Goal: Find specific page/section: Find specific page/section

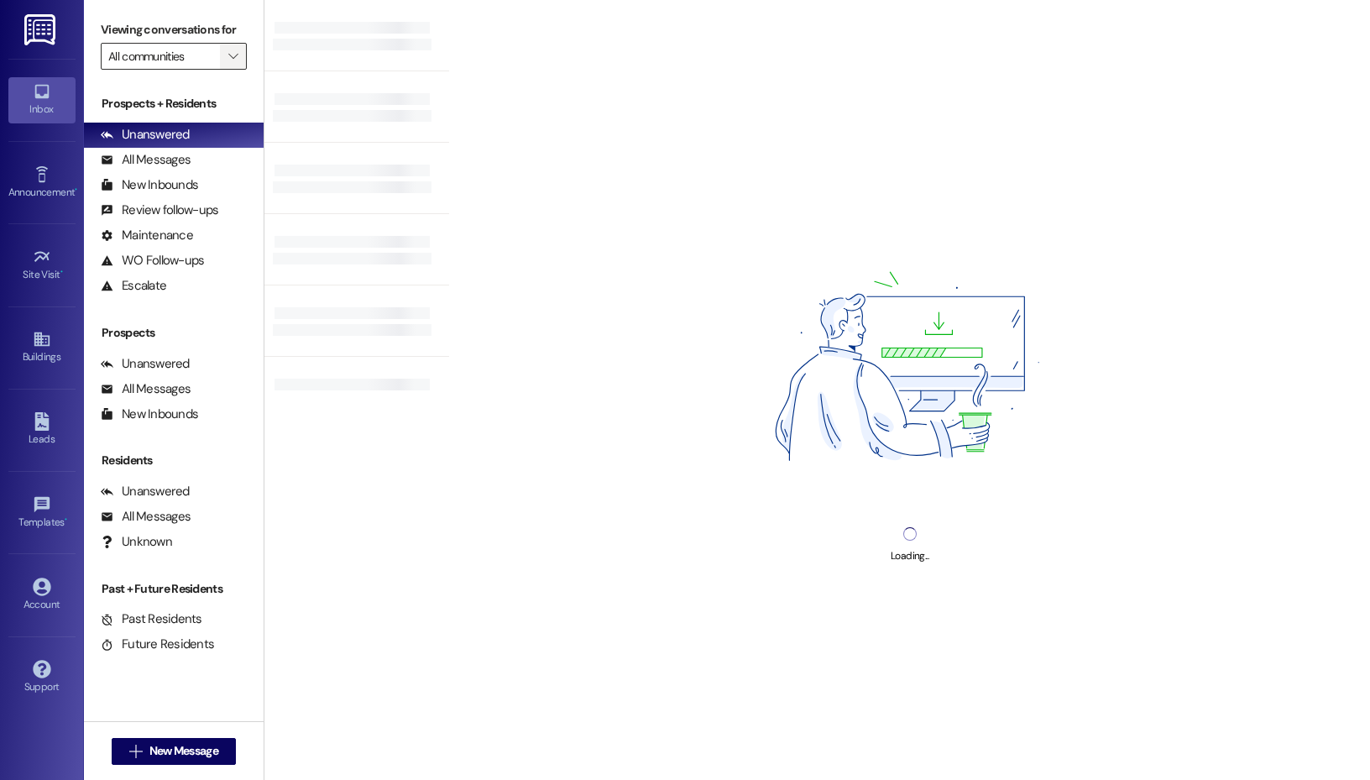
click at [233, 52] on icon "" at bounding box center [232, 56] width 9 height 13
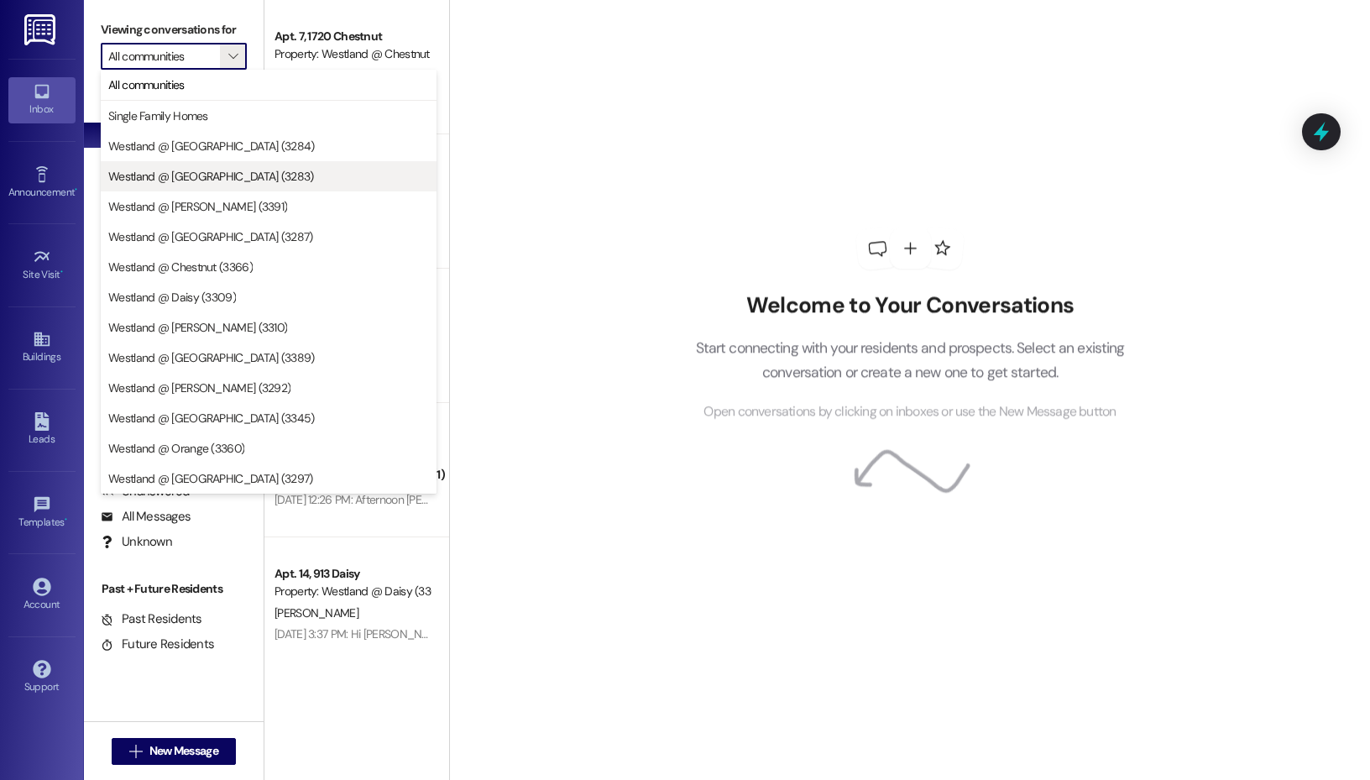
click at [223, 177] on span "Westland @ [GEOGRAPHIC_DATA] (3283)" at bounding box center [211, 176] width 206 height 17
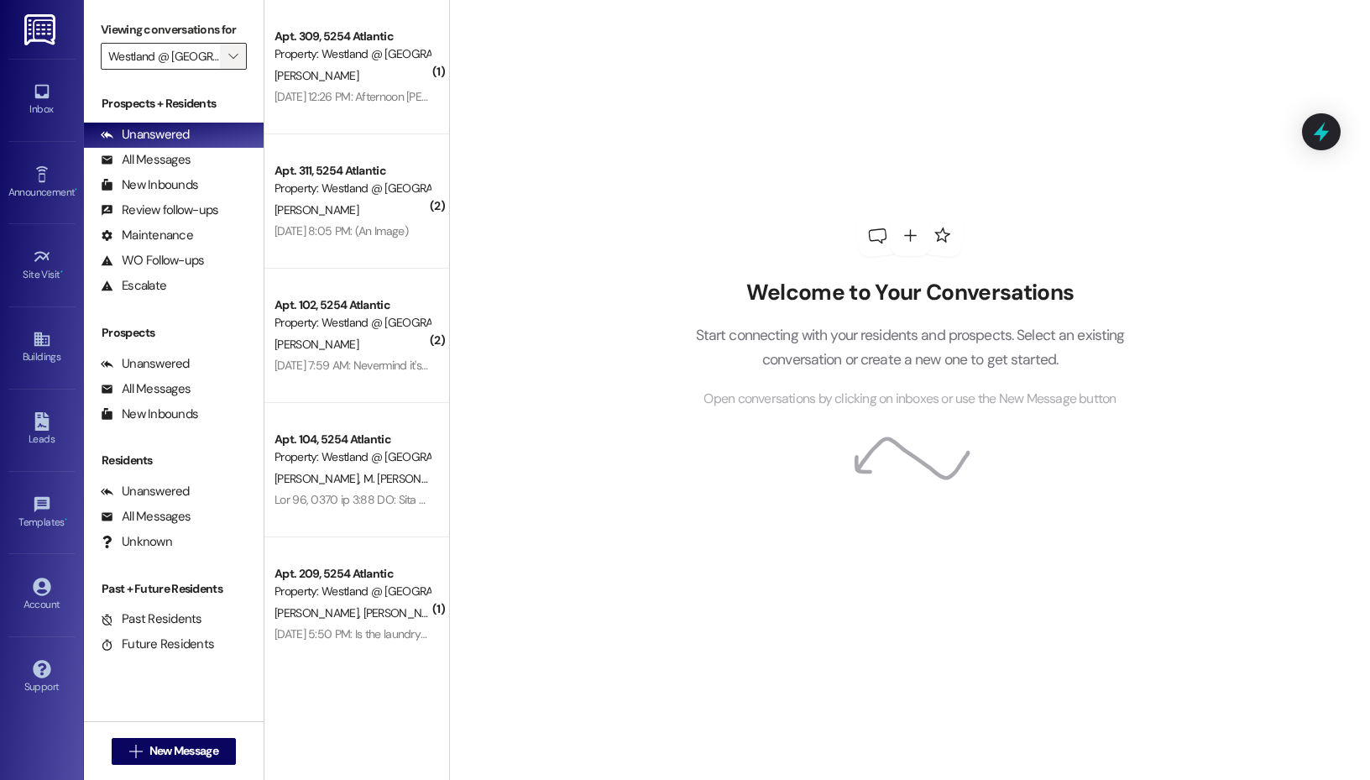
click at [220, 63] on button "" at bounding box center [233, 56] width 27 height 27
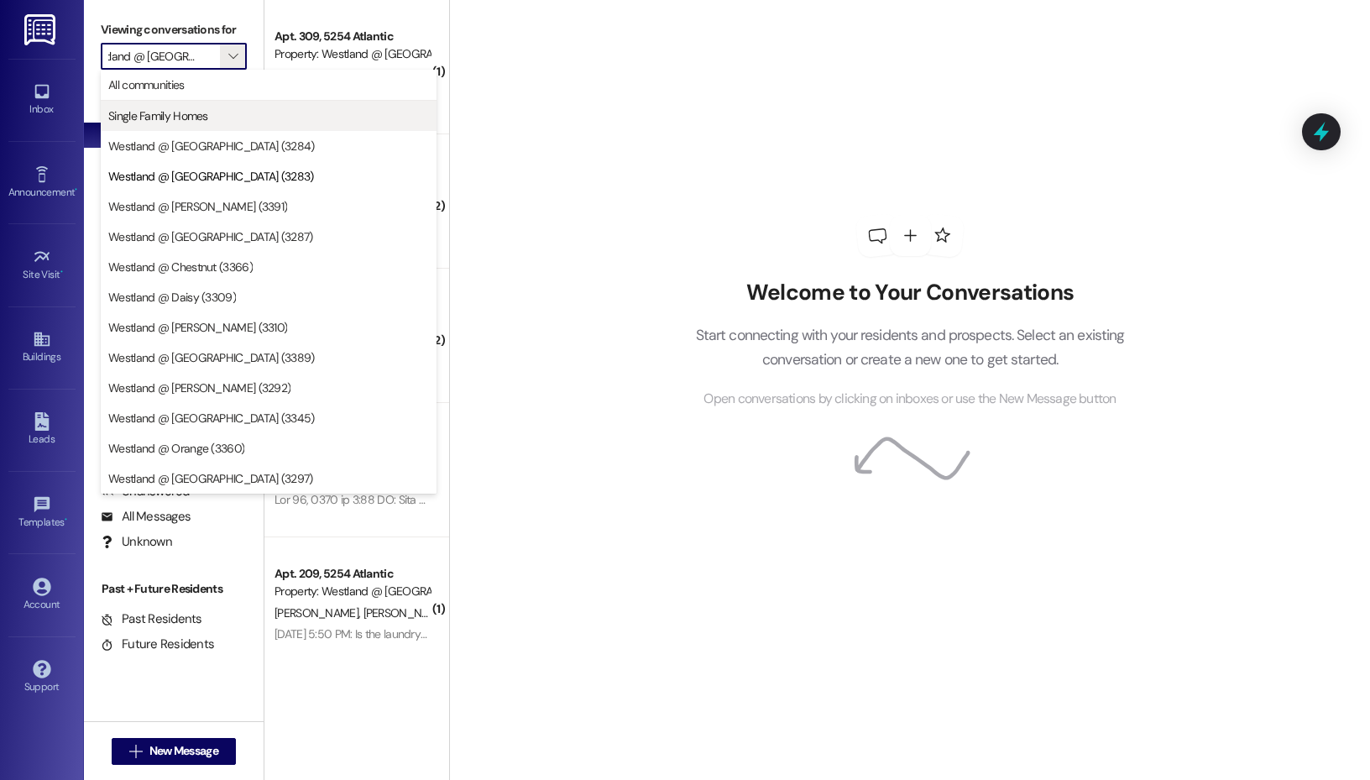
click at [216, 118] on span "Single Family Homes" at bounding box center [268, 115] width 321 height 17
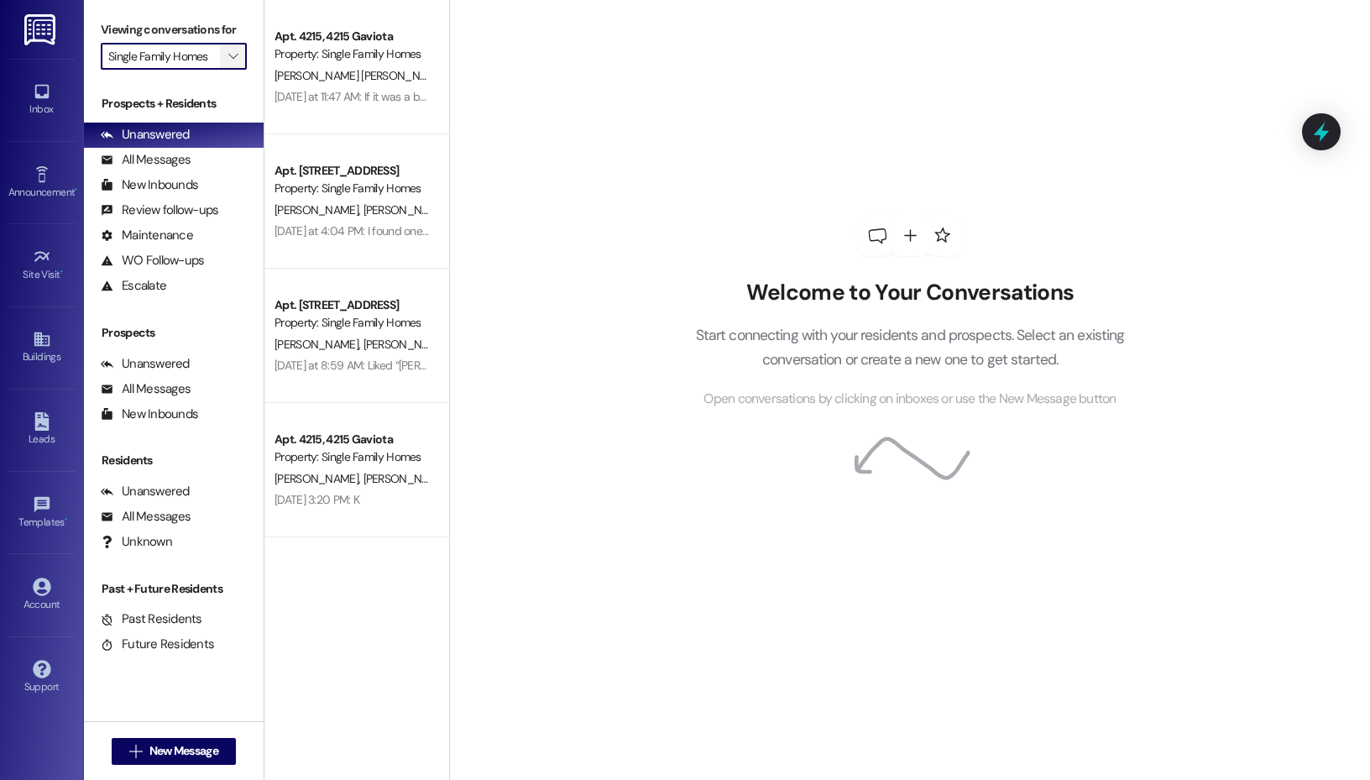
click at [230, 64] on span "" at bounding box center [233, 56] width 16 height 27
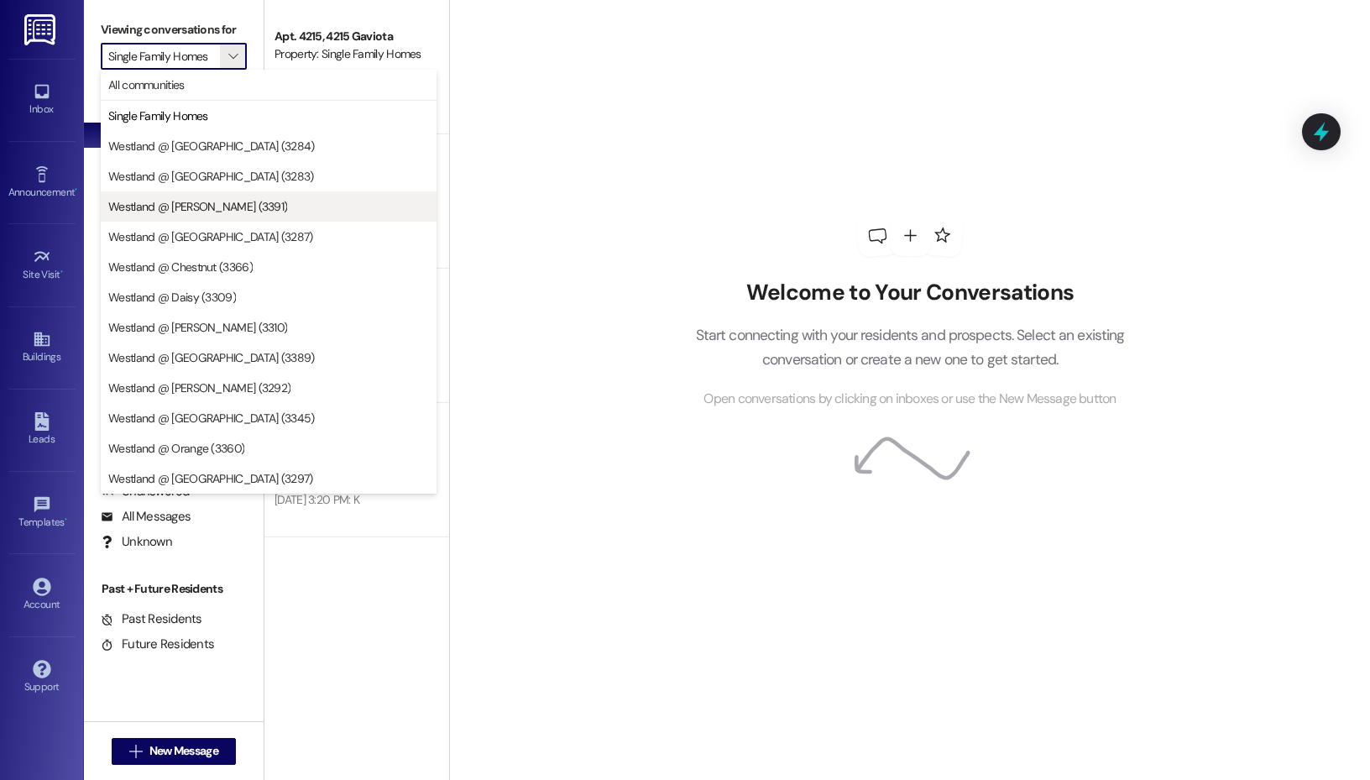
click at [210, 203] on span "Westland @ [PERSON_NAME] (3391)" at bounding box center [197, 206] width 179 height 17
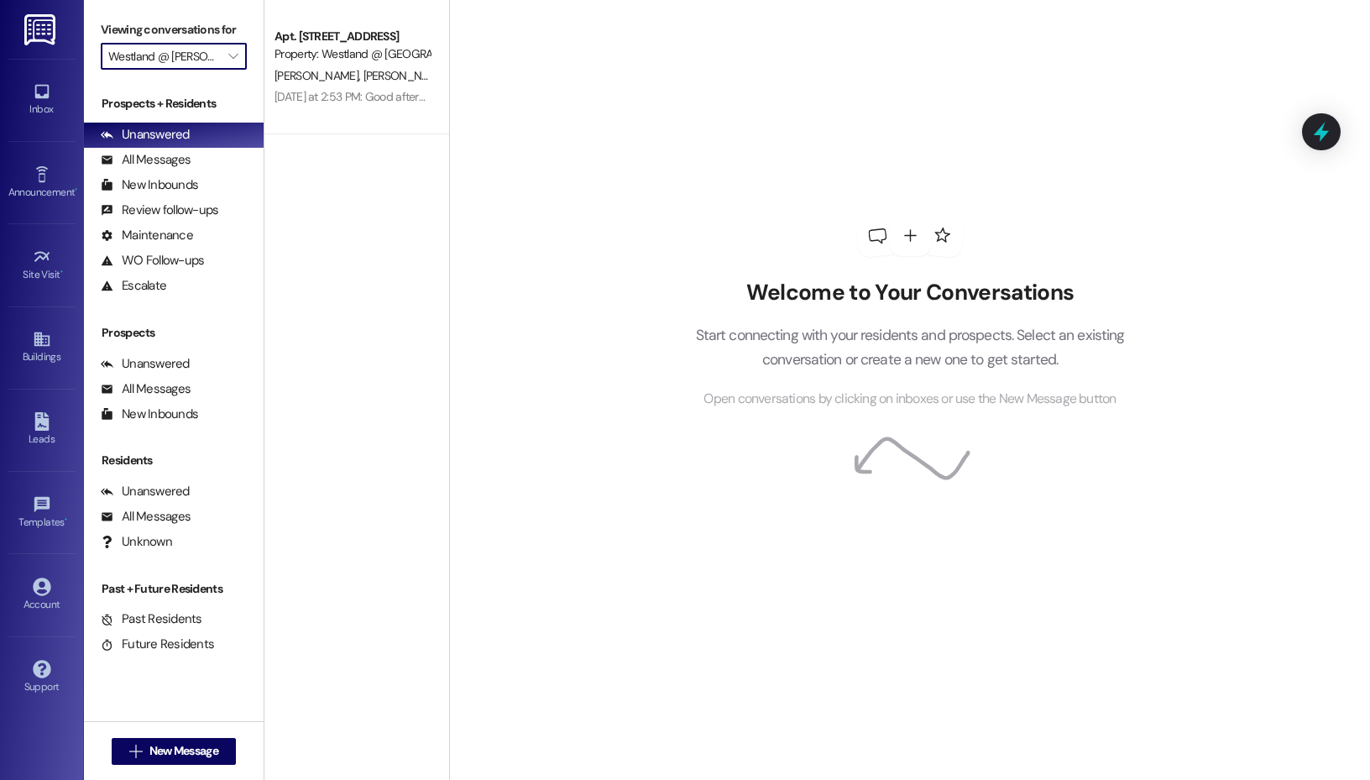
click at [212, 65] on input "Westland @ [PERSON_NAME] (3391)" at bounding box center [164, 56] width 112 height 27
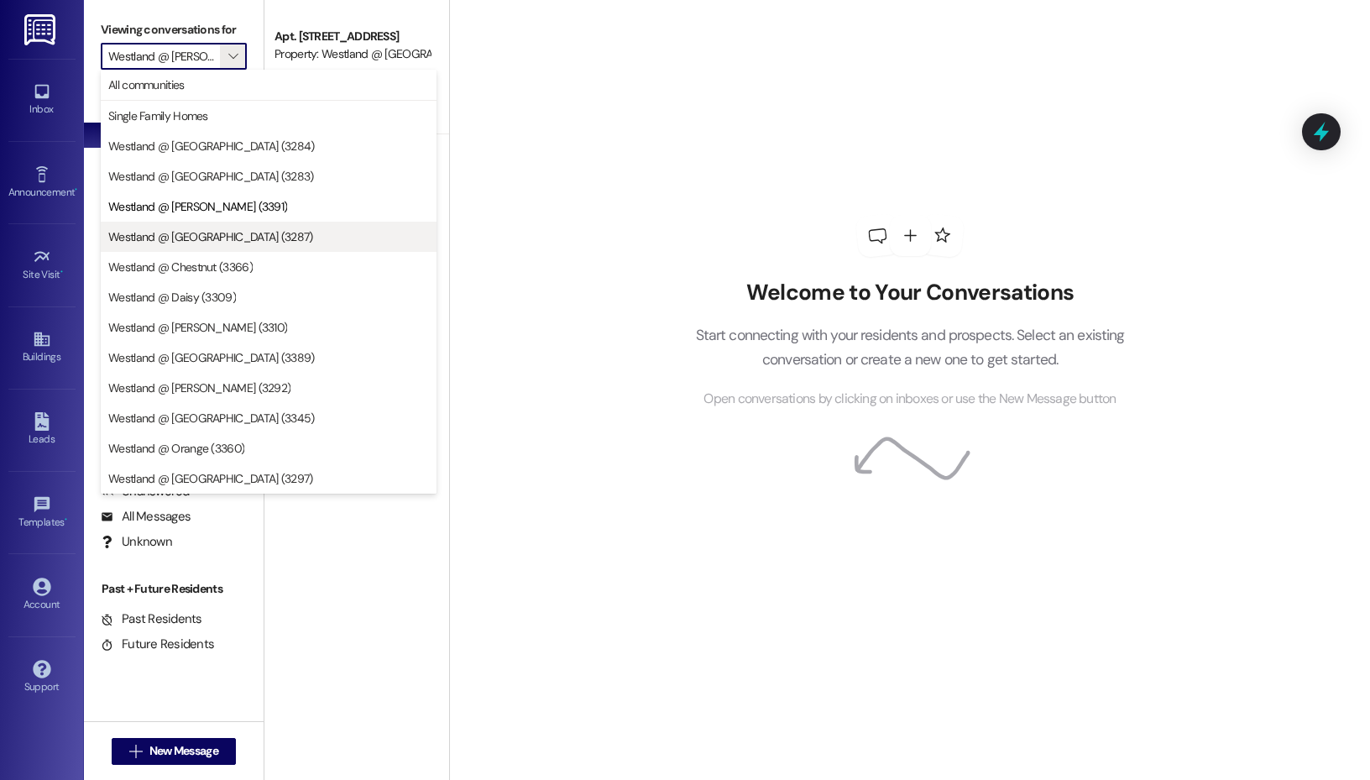
click at [198, 225] on button "Westland @ [GEOGRAPHIC_DATA] (3287)" at bounding box center [269, 237] width 336 height 30
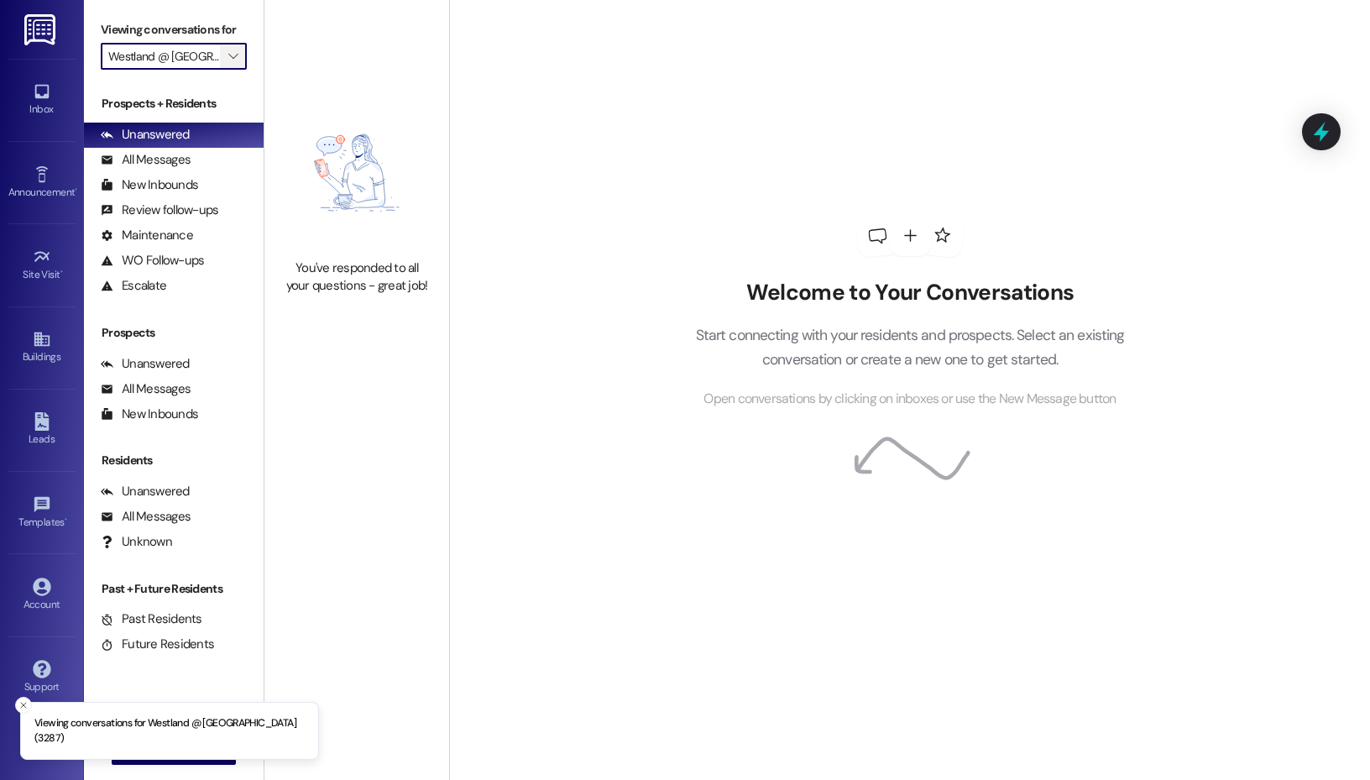
click at [228, 58] on icon "" at bounding box center [232, 56] width 9 height 13
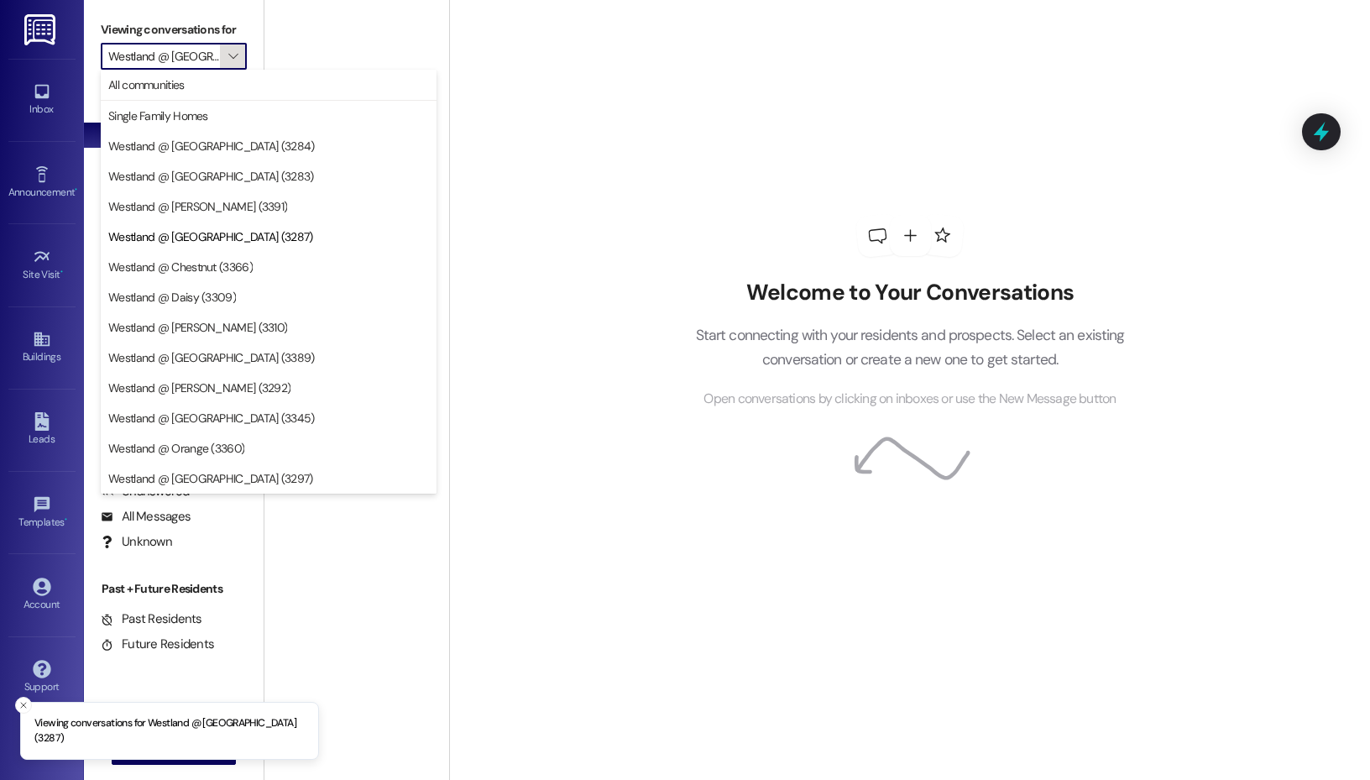
scroll to position [0, 21]
click at [184, 354] on span "Westland @ [GEOGRAPHIC_DATA] (3389)" at bounding box center [211, 357] width 207 height 17
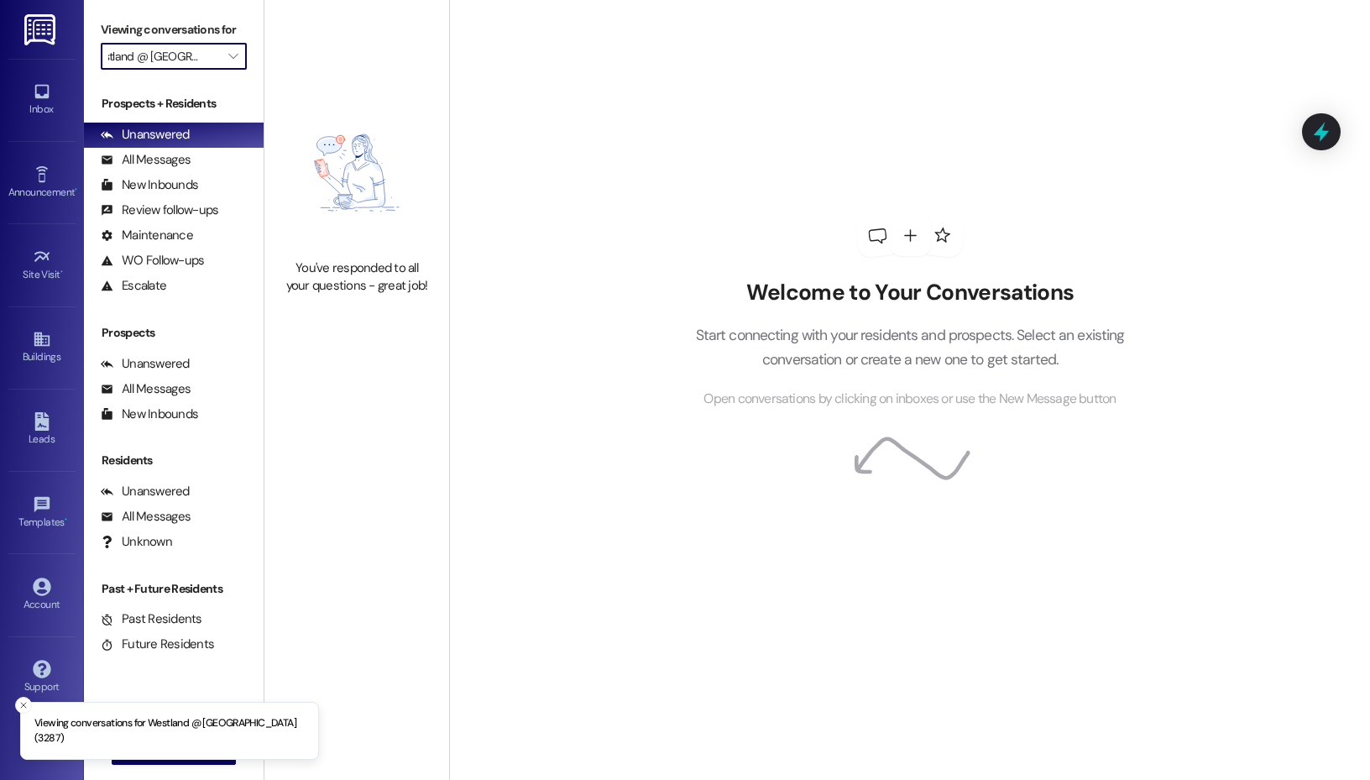
scroll to position [0, 5]
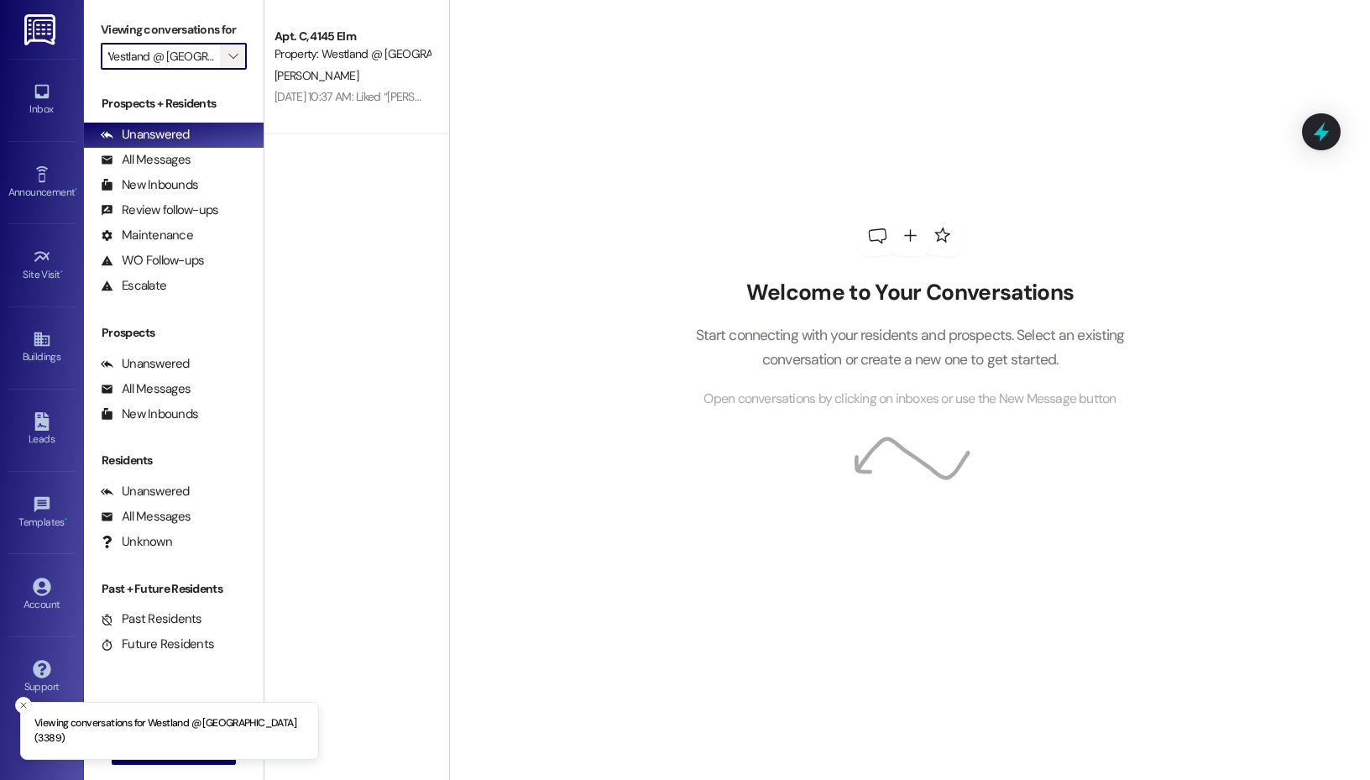
click at [225, 51] on span "" at bounding box center [233, 56] width 16 height 27
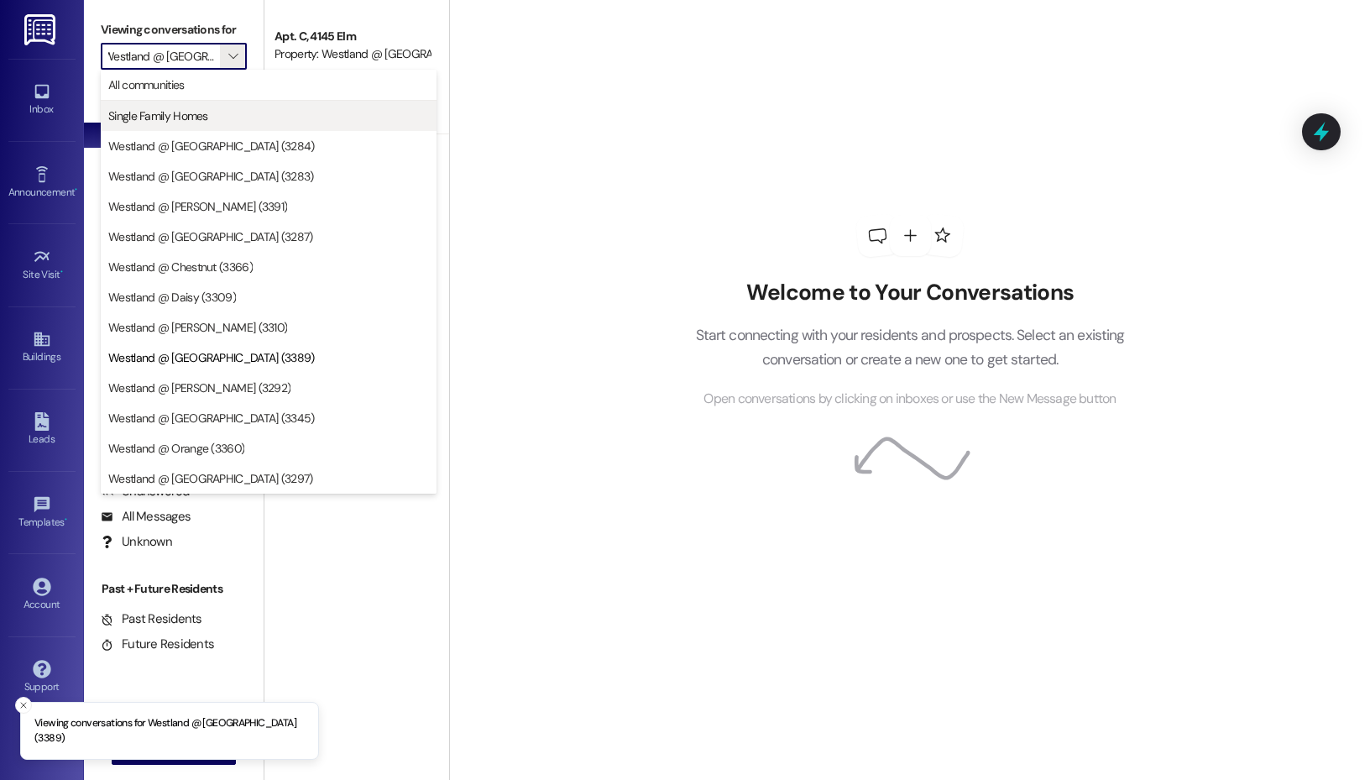
click at [202, 102] on button "Single Family Homes" at bounding box center [269, 116] width 336 height 30
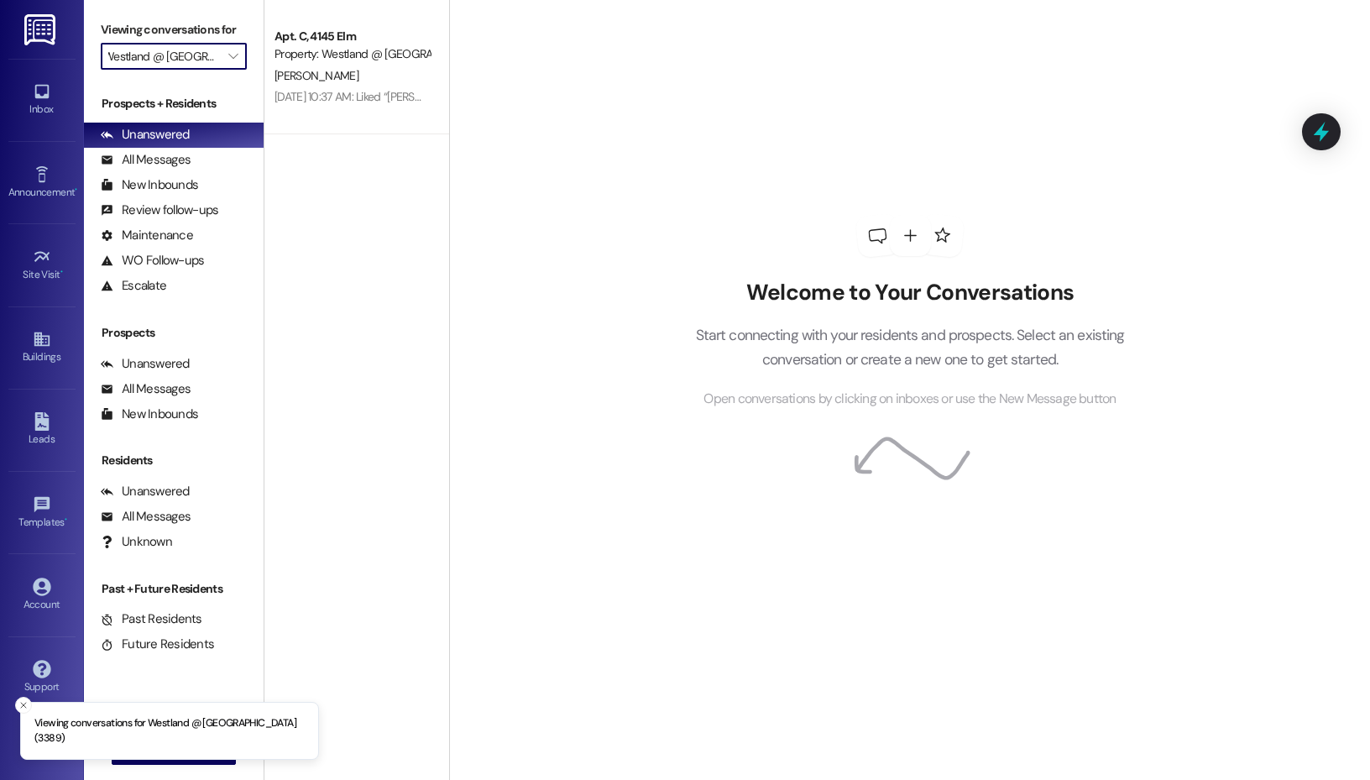
type input "Single Family Homes"
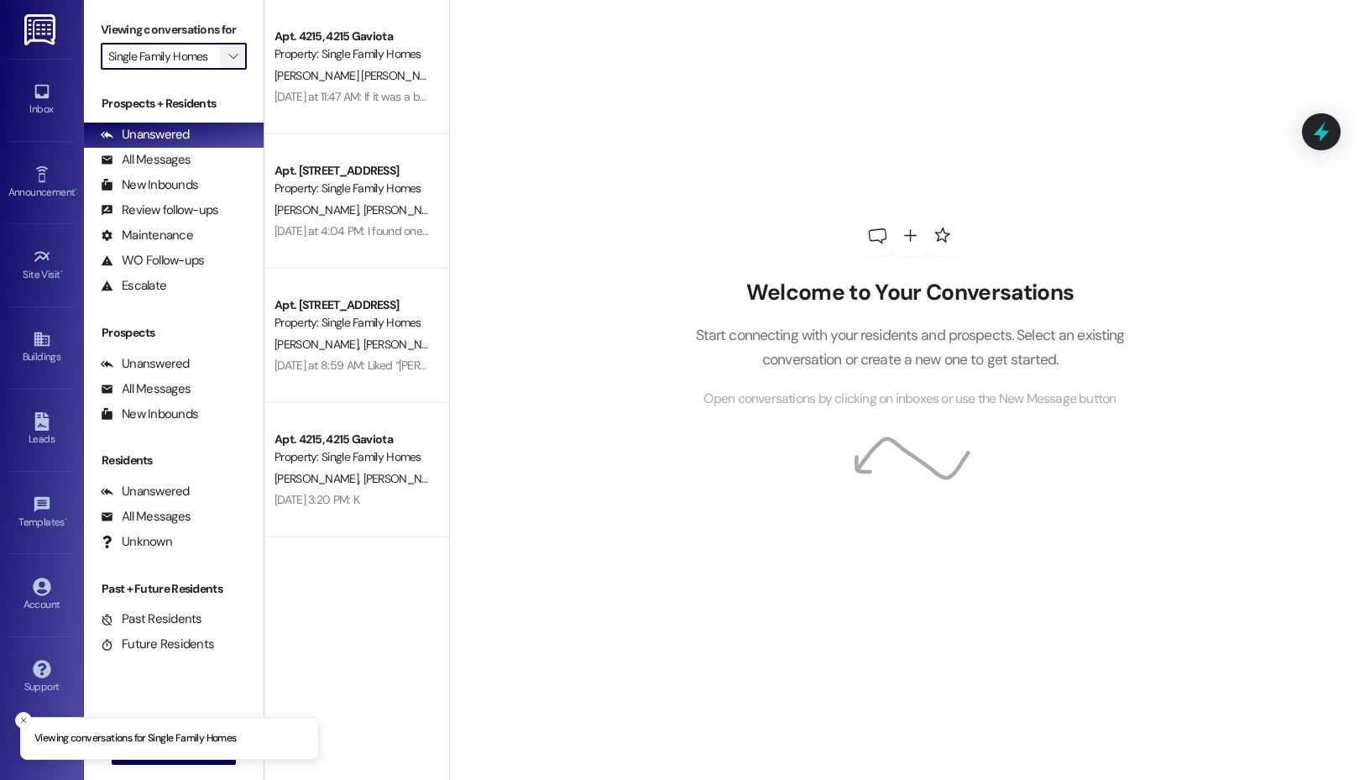
click at [225, 61] on span "" at bounding box center [233, 56] width 16 height 27
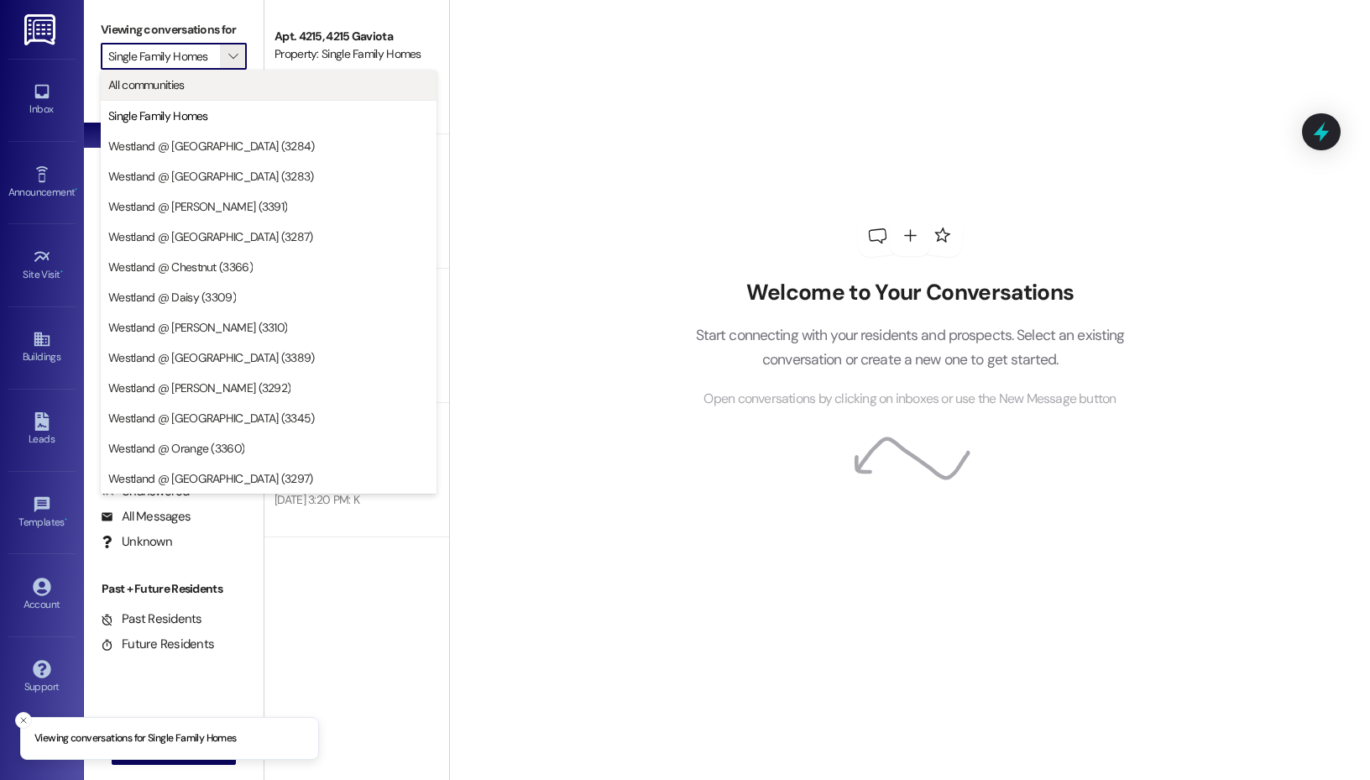
click at [223, 98] on button "All communities" at bounding box center [269, 85] width 336 height 30
